Goal: Use online tool/utility: Utilize a website feature to perform a specific function

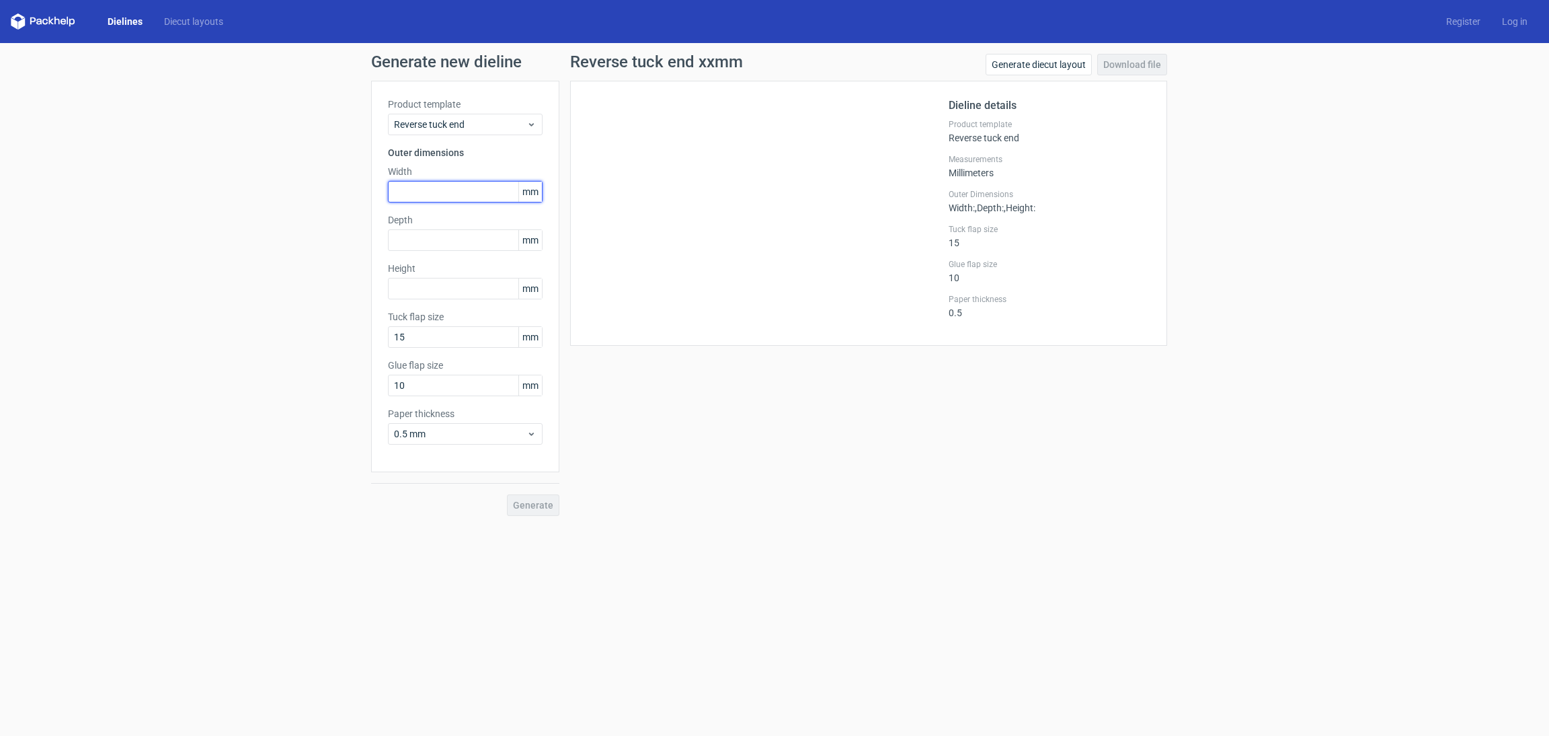
click at [436, 200] on input "text" at bounding box center [465, 192] width 155 height 22
type input "190"
click at [445, 243] on input "text" at bounding box center [465, 240] width 155 height 22
type input "60"
click at [427, 284] on input "text" at bounding box center [465, 289] width 155 height 22
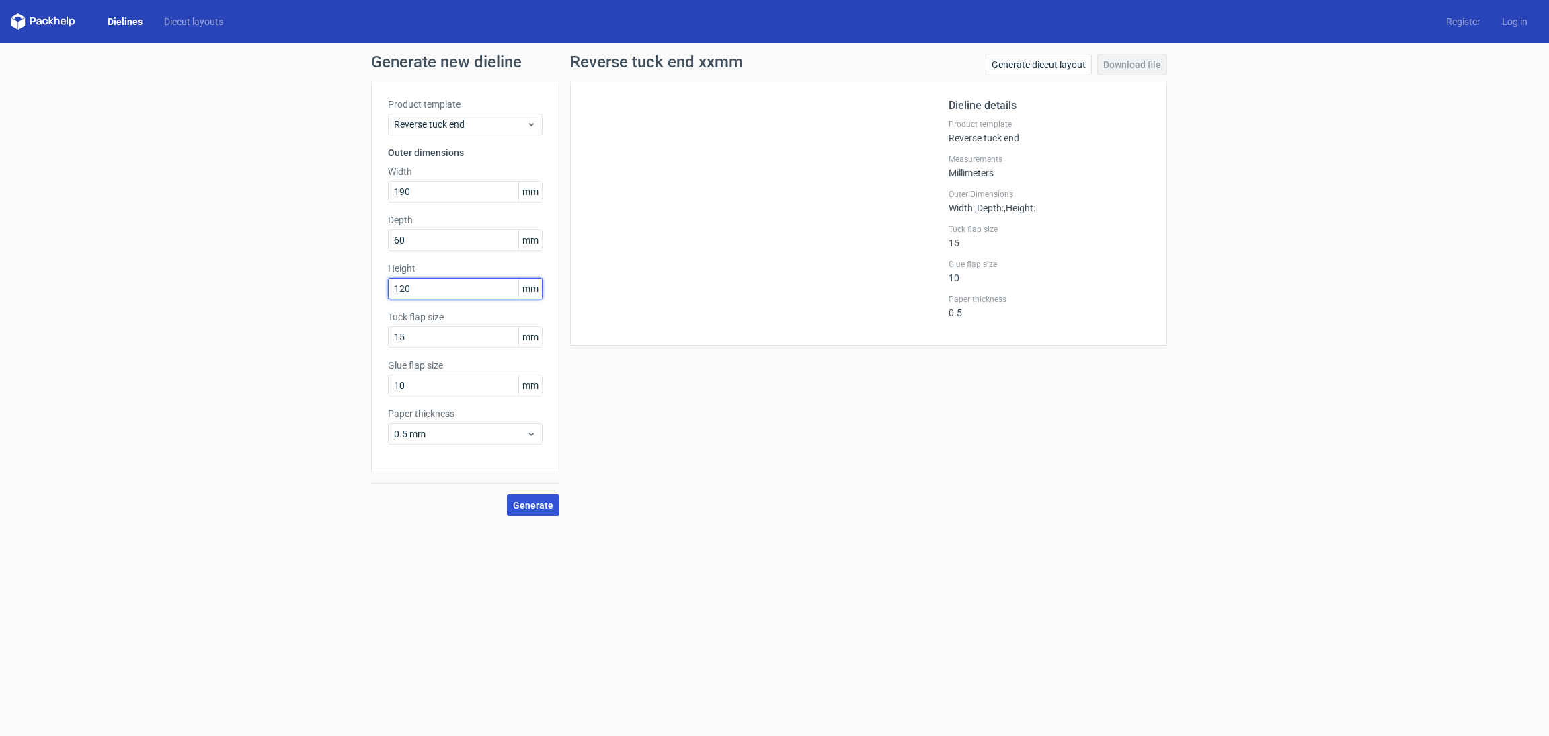
type input "120"
click at [528, 505] on span "Generate" at bounding box center [533, 504] width 40 height 9
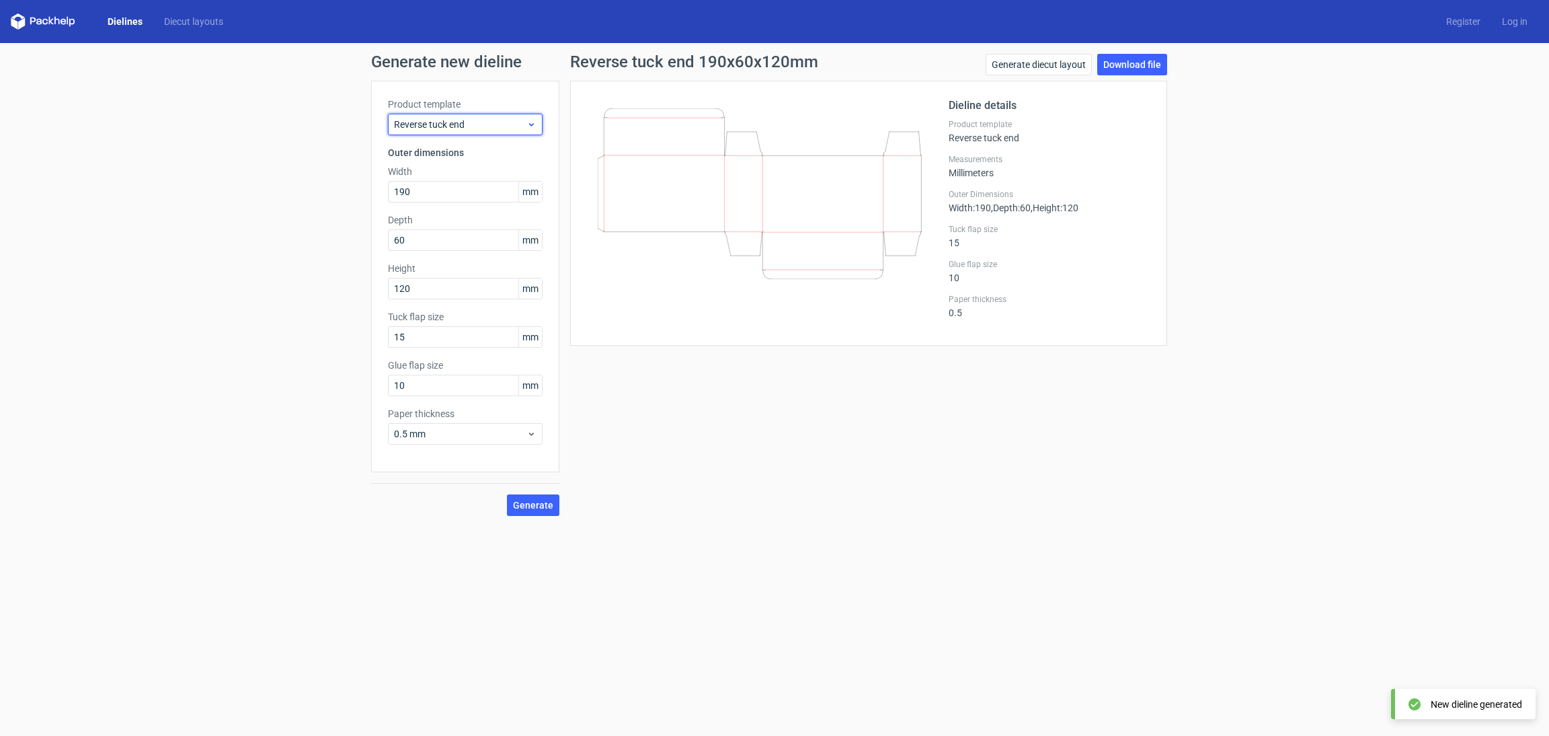
click at [474, 114] on div "Reverse tuck end" at bounding box center [465, 125] width 155 height 22
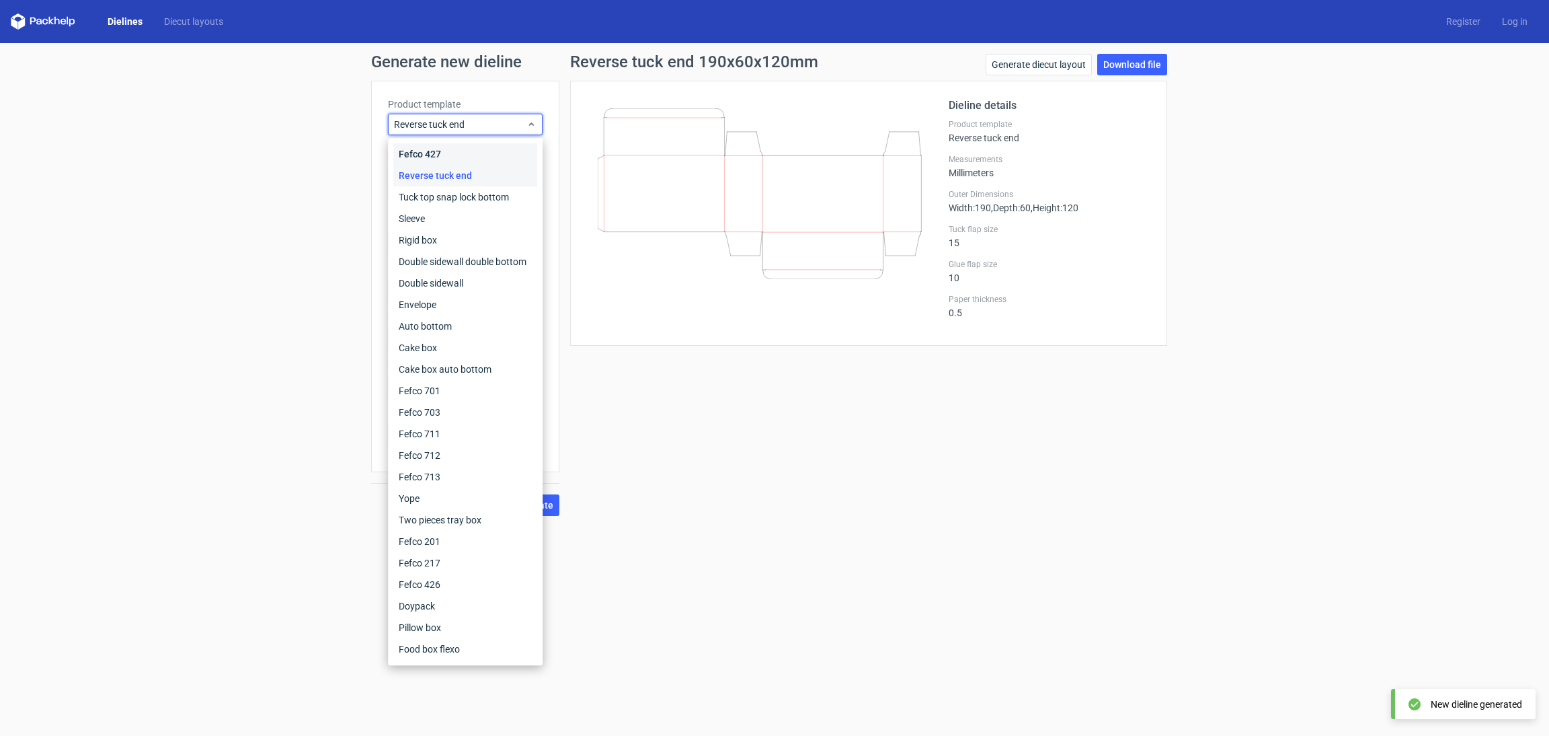
click at [486, 159] on div "Fefco 427" at bounding box center [465, 154] width 144 height 22
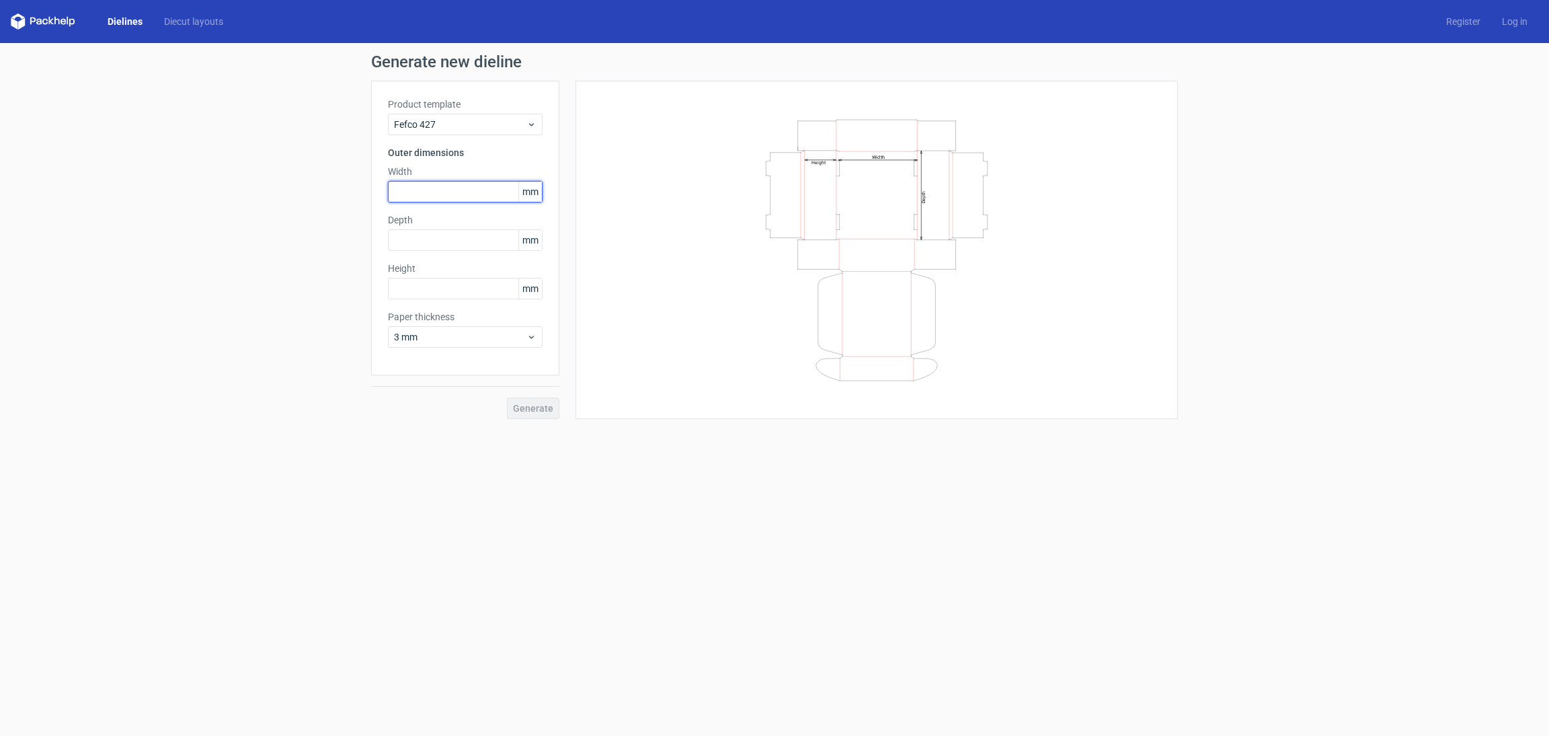
click at [416, 195] on input "text" at bounding box center [465, 192] width 155 height 22
type input "120"
type input "190"
type input "60"
click at [507, 397] on button "Generate" at bounding box center [533, 408] width 52 height 22
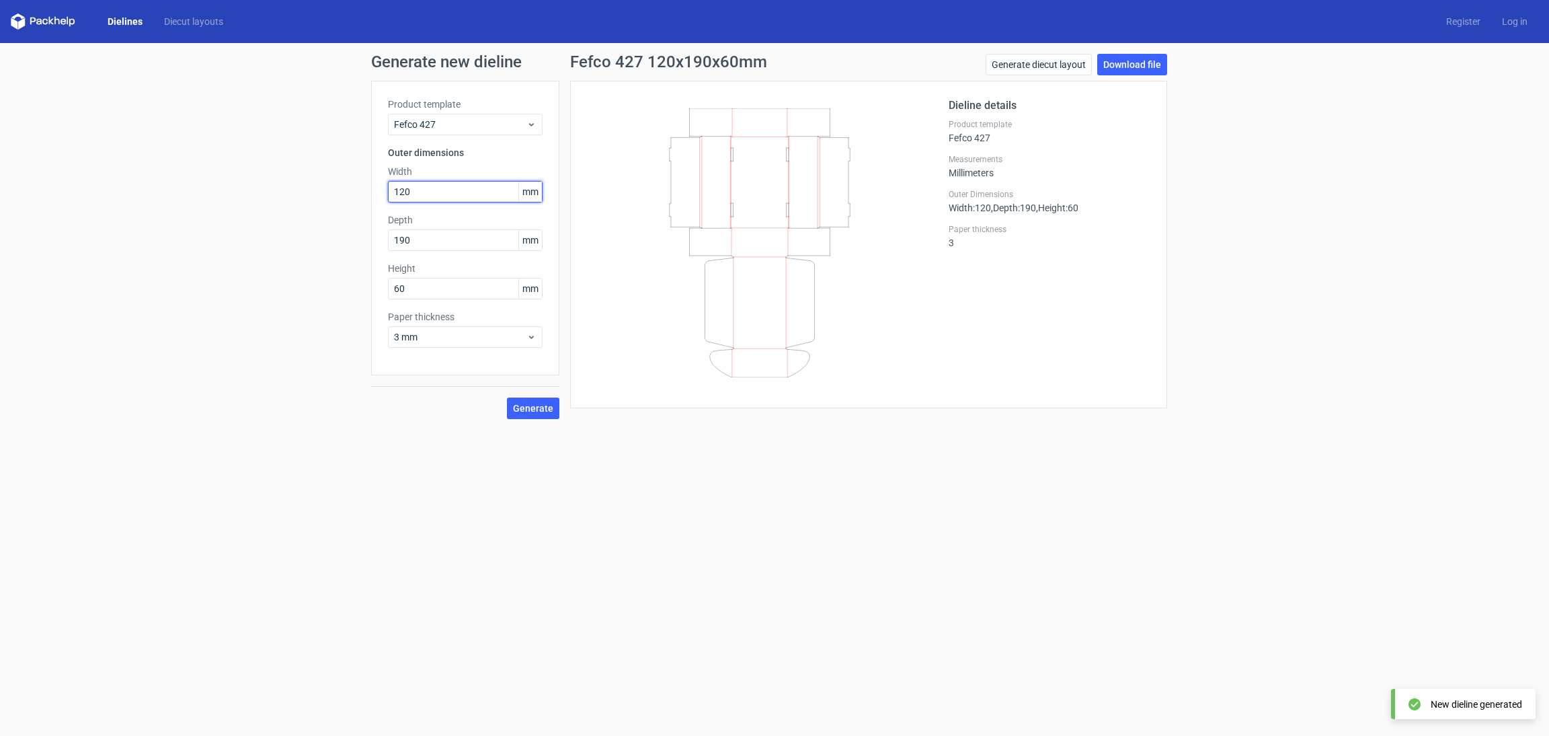
drag, startPoint x: 434, startPoint y: 189, endPoint x: 364, endPoint y: 175, distance: 71.3
click at [364, 175] on div "Generate new dieline Product template Fefco 427 Outer dimensions Width 120 mm D…" at bounding box center [774, 236] width 1549 height 387
type input "190"
drag, startPoint x: 423, startPoint y: 237, endPoint x: 362, endPoint y: 242, distance: 60.7
click at [362, 242] on div "Generate new dieline Product template Fefco 427 Outer dimensions Width 190 mm D…" at bounding box center [774, 236] width 1549 height 387
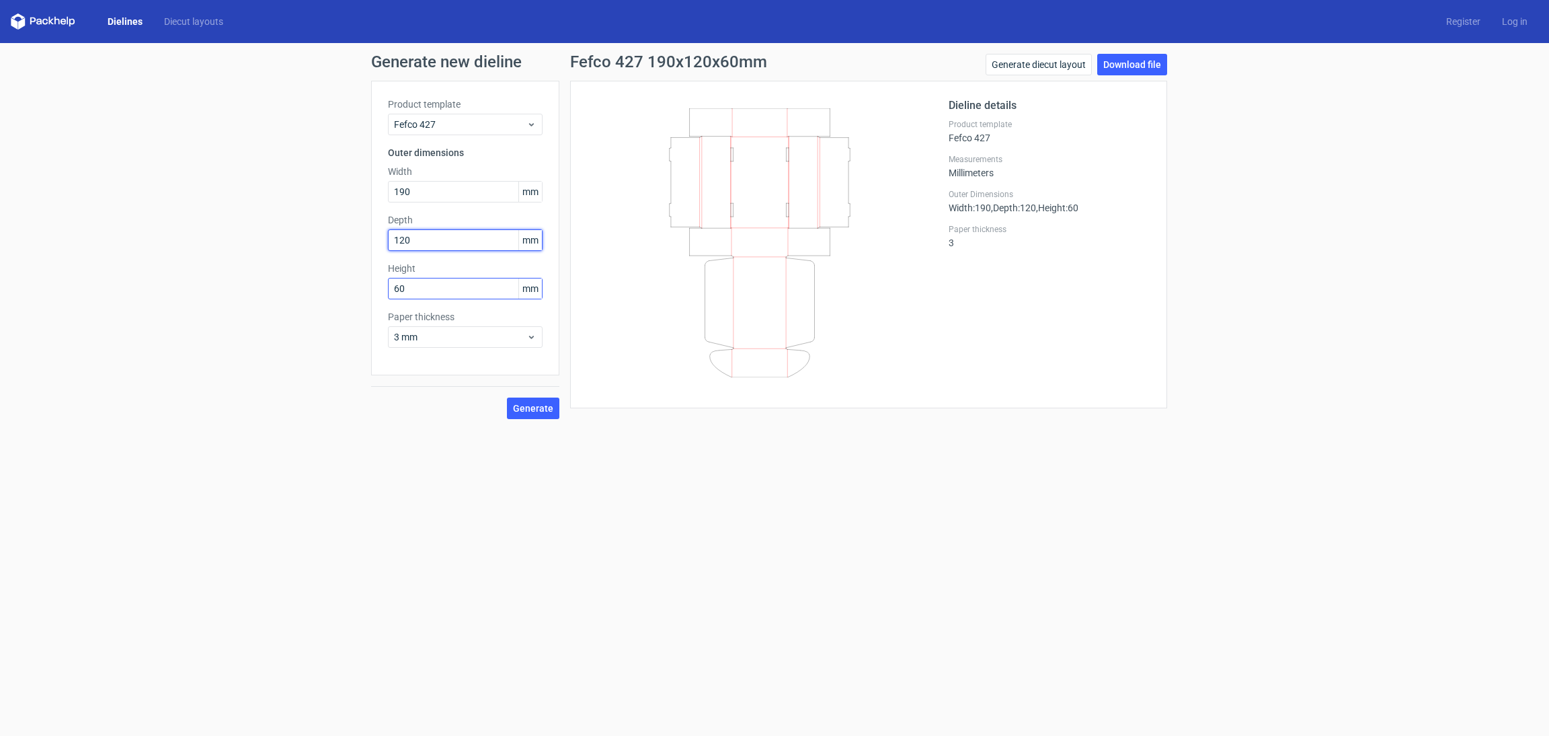
type input "120"
drag, startPoint x: 443, startPoint y: 294, endPoint x: 352, endPoint y: 279, distance: 92.0
click at [352, 279] on div "Generate new dieline Product template Fefco 427 Outer dimensions Width 190 mm D…" at bounding box center [774, 236] width 1549 height 387
type input "60"
click at [507, 397] on button "Generate" at bounding box center [533, 408] width 52 height 22
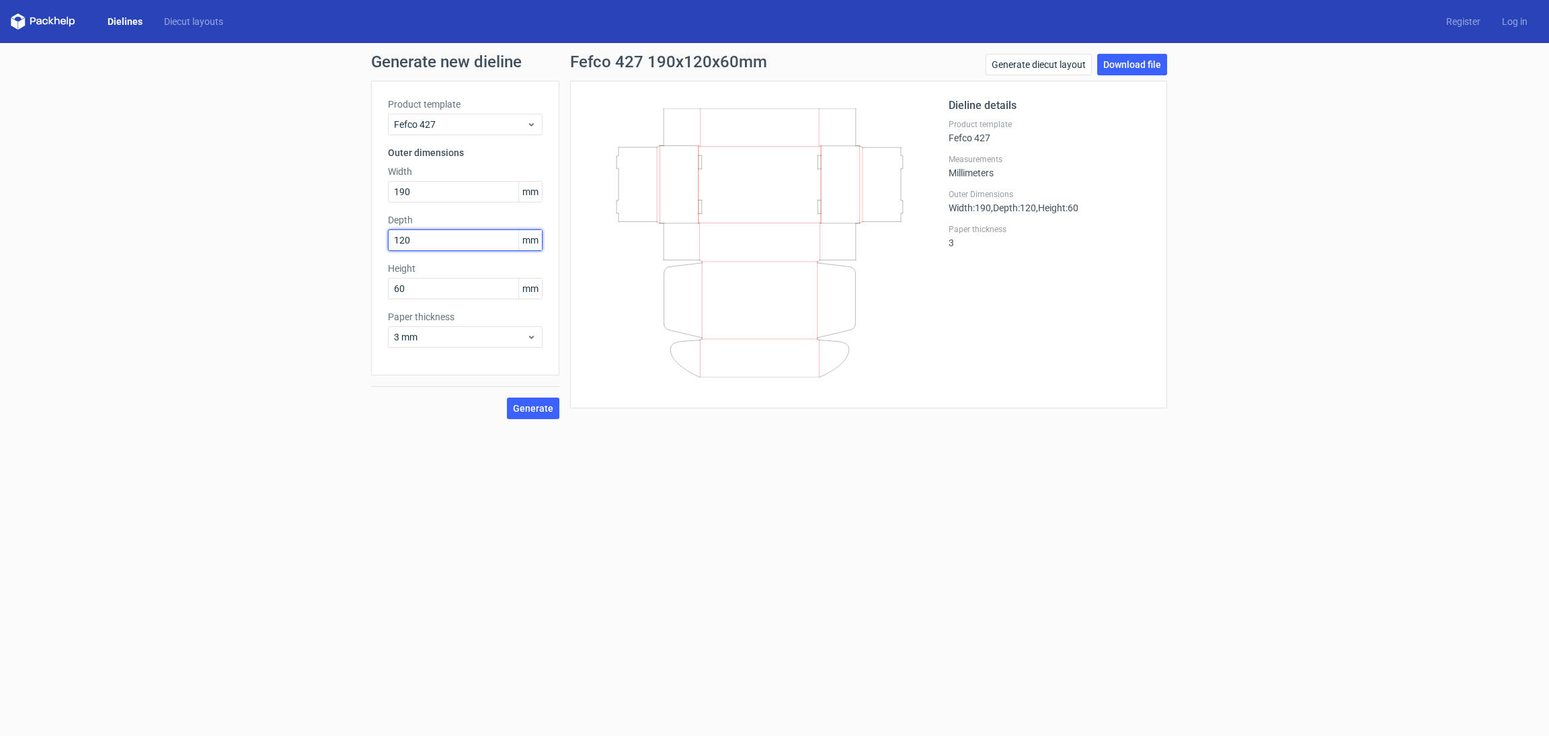
click at [493, 243] on input "120" at bounding box center [465, 240] width 155 height 22
click at [470, 195] on input "190" at bounding box center [465, 192] width 155 height 22
